Goal: Information Seeking & Learning: Learn about a topic

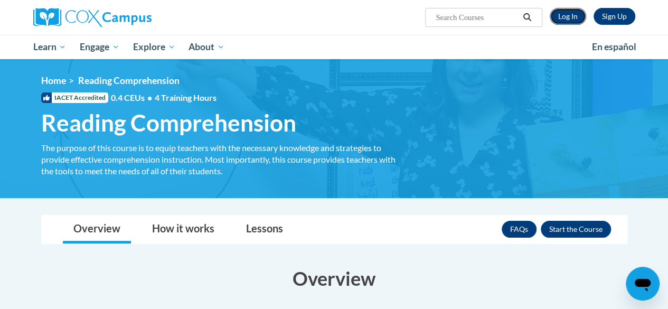
click at [561, 21] on link "Log In" at bounding box center [568, 16] width 36 height 17
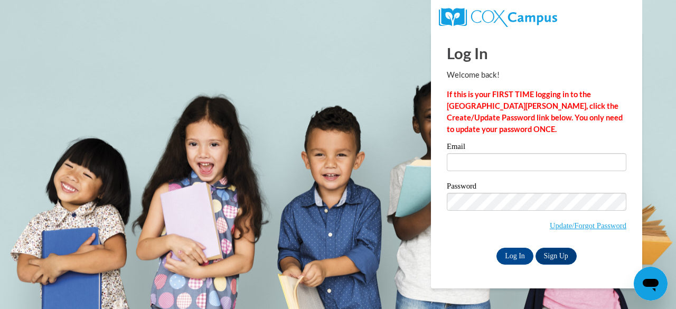
type input "andrea.irvin@banks.k12.ga.us"
click at [510, 264] on div "Log In Welcome back! If this is your FIRST TIME logging in to the NEW Cox Campu…" at bounding box center [536, 160] width 227 height 257
click at [511, 260] on input "Log In" at bounding box center [514, 256] width 37 height 17
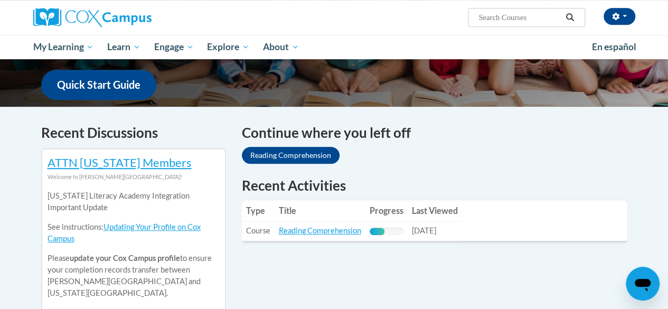
scroll to position [317, 0]
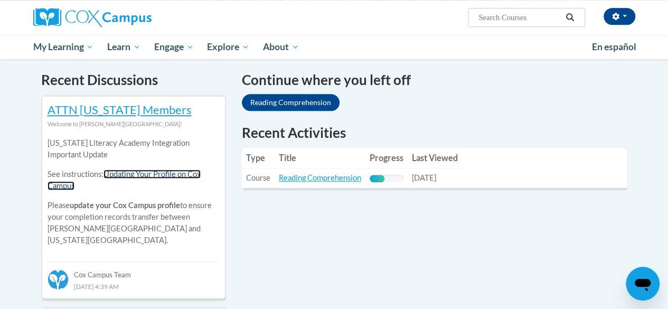
click at [119, 175] on link "Updating Your Profile on Cox Campus" at bounding box center [124, 180] width 153 height 21
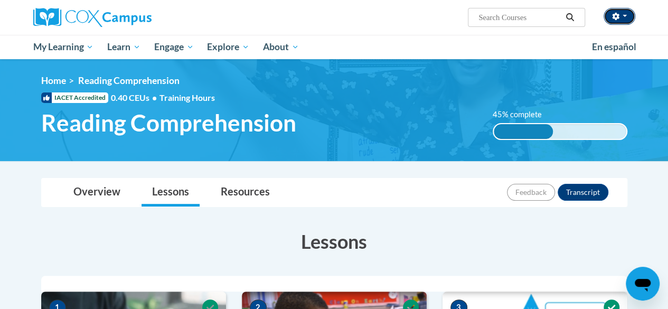
click at [623, 13] on button "button" at bounding box center [620, 16] width 32 height 17
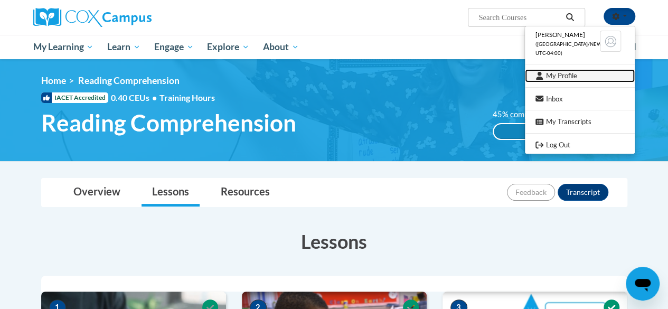
click at [563, 79] on link "My Profile" at bounding box center [580, 75] width 110 height 13
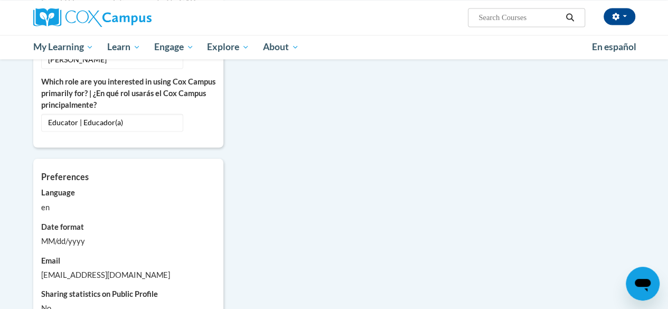
scroll to position [739, 0]
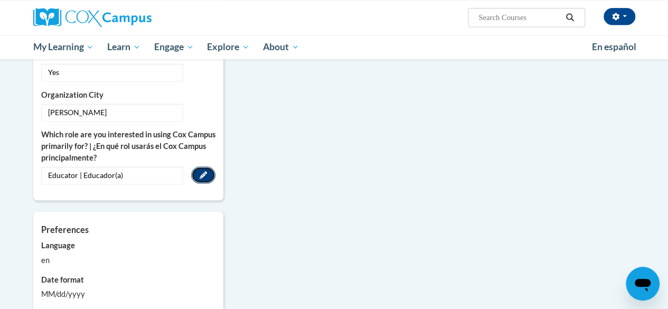
click at [200, 171] on icon "Custom profile fields" at bounding box center [203, 174] width 7 height 7
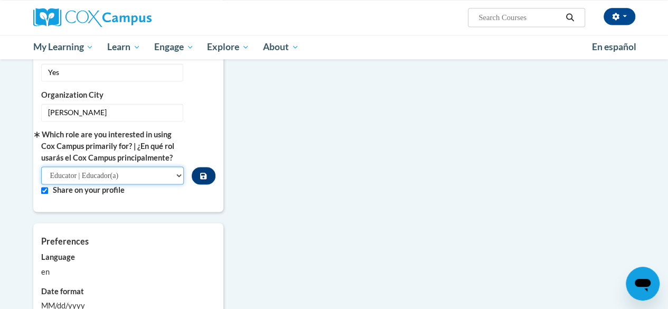
click at [173, 166] on select "Please Select College/University | Colegio/Universidad Community/Nonprofit Part…" at bounding box center [112, 175] width 143 height 18
click at [210, 167] on button "Custom profile fields" at bounding box center [203, 175] width 23 height 17
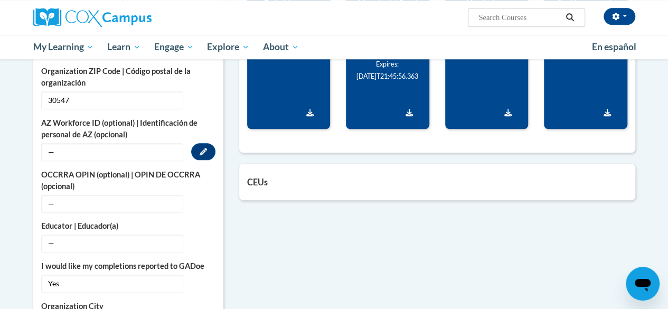
scroll to position [581, 0]
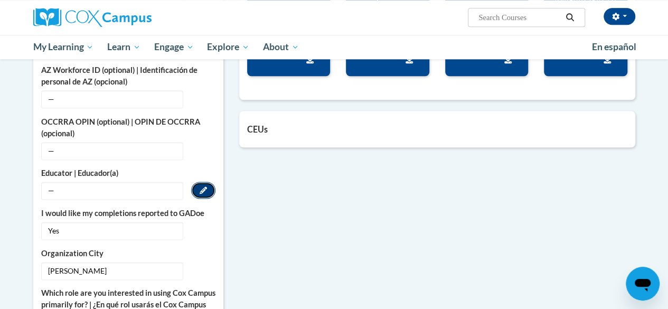
click at [201, 186] on icon "Custom profile fields" at bounding box center [203, 189] width 7 height 7
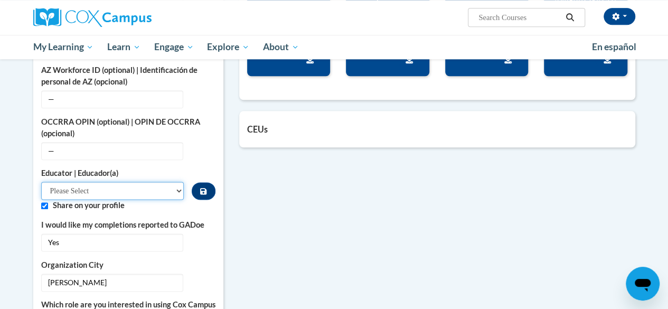
click at [173, 182] on select "Please Select Early Learning/Daycare Teacher/Family Home Care Provider | Maestr…" at bounding box center [112, 191] width 143 height 18
select select "67563ca1-16dc-4830-a7b3-94a34bed3689"
click at [41, 182] on select "Please Select Early Learning/Daycare Teacher/Family Home Care Provider | Maestr…" at bounding box center [112, 191] width 143 height 18
click at [181, 182] on select "Please Select Early Learning/Daycare Teacher/Family Home Care Provider | Maestr…" at bounding box center [112, 191] width 143 height 18
click at [267, 217] on div "More About Me Click or press to edit any of the profile fields below. Select mu…" at bounding box center [334, 152] width 618 height 858
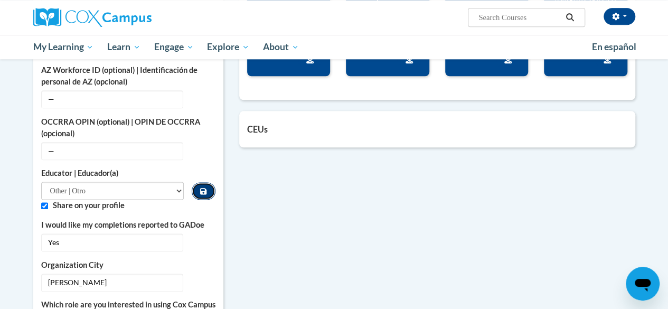
click at [206, 188] on icon "Custom profile fields" at bounding box center [203, 191] width 6 height 6
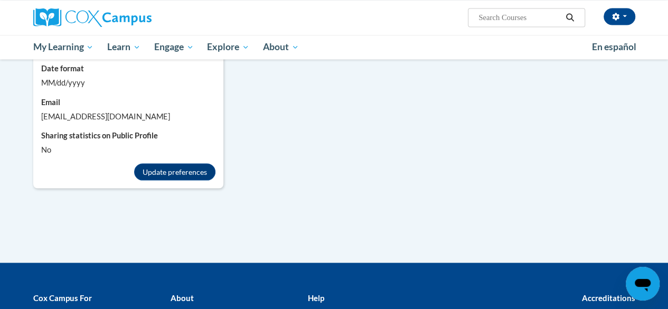
scroll to position [845, 0]
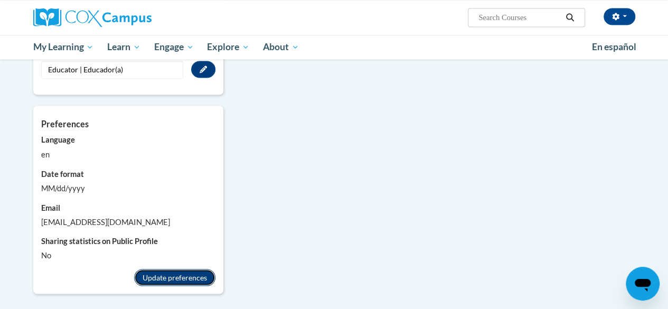
click at [162, 269] on button "Update preferences" at bounding box center [174, 277] width 81 height 17
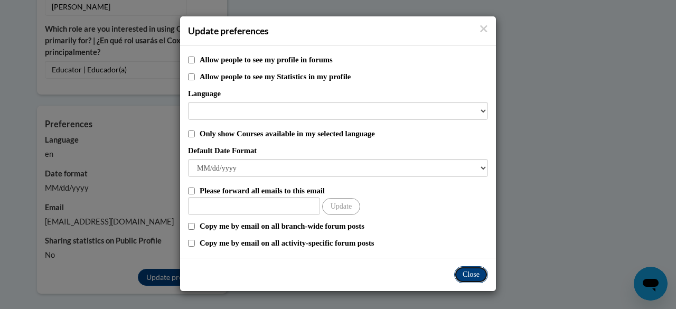
click at [465, 277] on button "Close" at bounding box center [471, 274] width 34 height 17
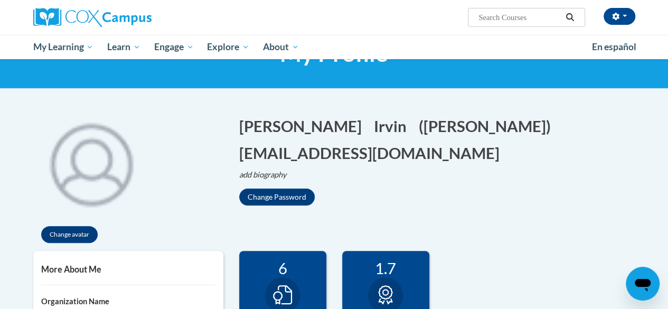
scroll to position [0, 0]
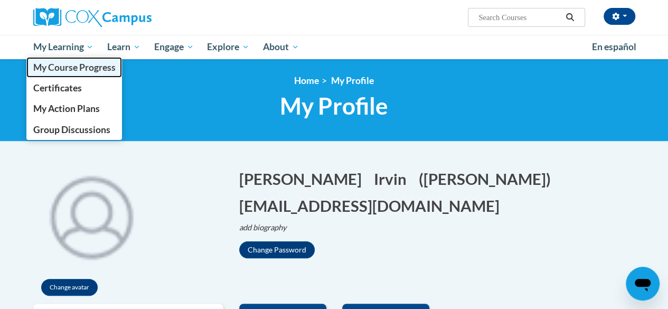
click at [62, 71] on span "My Course Progress" at bounding box center [74, 67] width 82 height 11
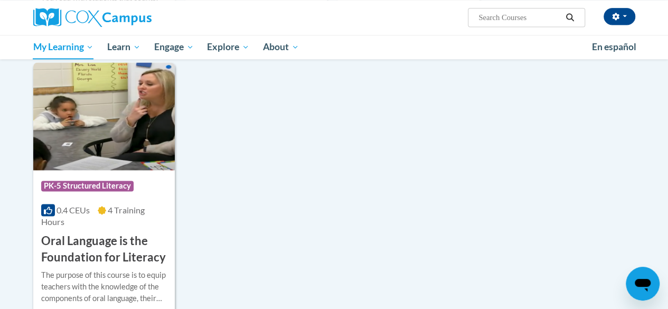
scroll to position [845, 0]
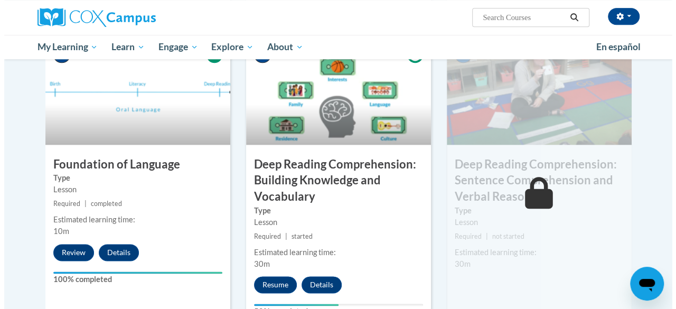
scroll to position [634, 0]
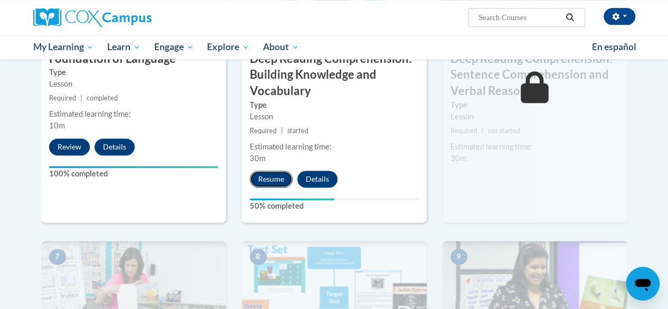
click at [274, 172] on button "Resume" at bounding box center [271, 179] width 43 height 17
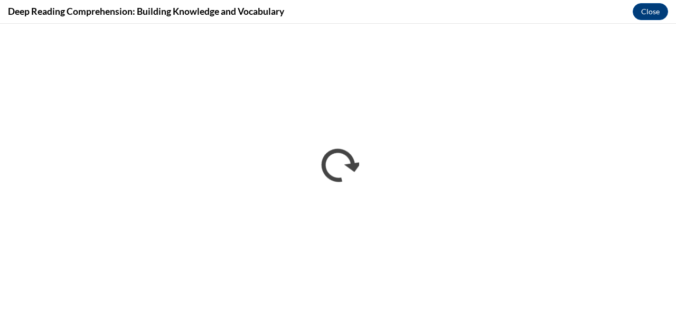
scroll to position [0, 0]
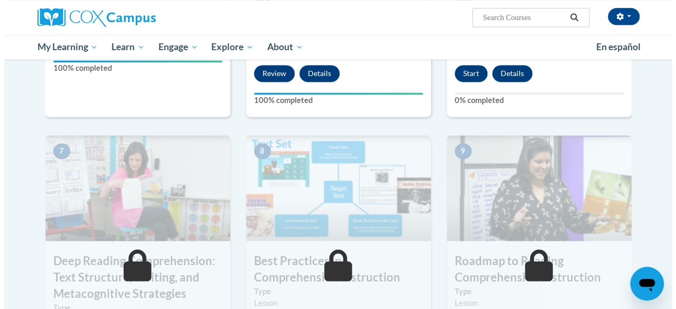
scroll to position [634, 0]
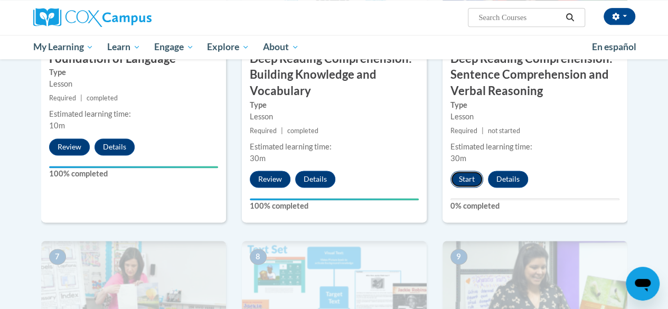
click at [472, 182] on button "Start" at bounding box center [466, 179] width 33 height 17
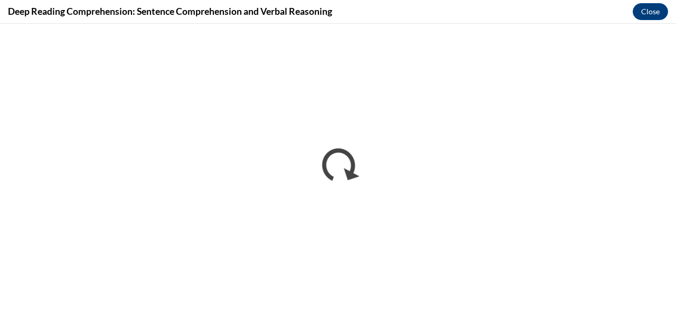
scroll to position [0, 0]
